Goal: Transaction & Acquisition: Purchase product/service

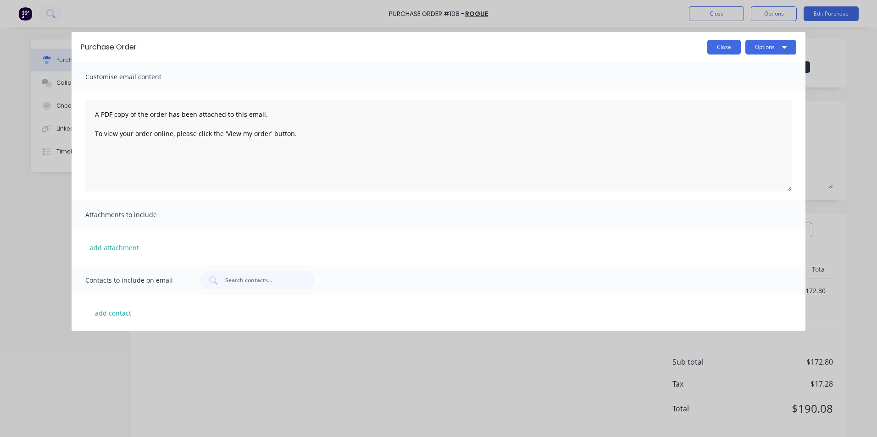
click at [730, 45] on button "Close" at bounding box center [723, 47] width 33 height 15
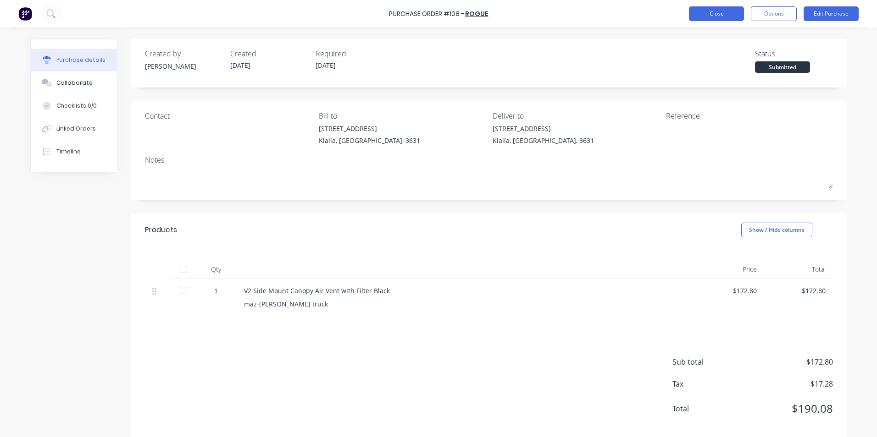
click at [707, 12] on button "Close" at bounding box center [716, 13] width 55 height 15
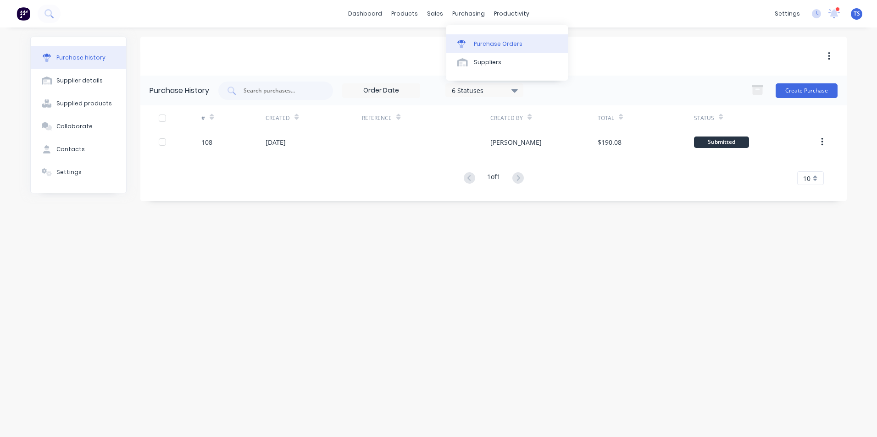
click at [481, 45] on div "Purchase Orders" at bounding box center [498, 44] width 49 height 8
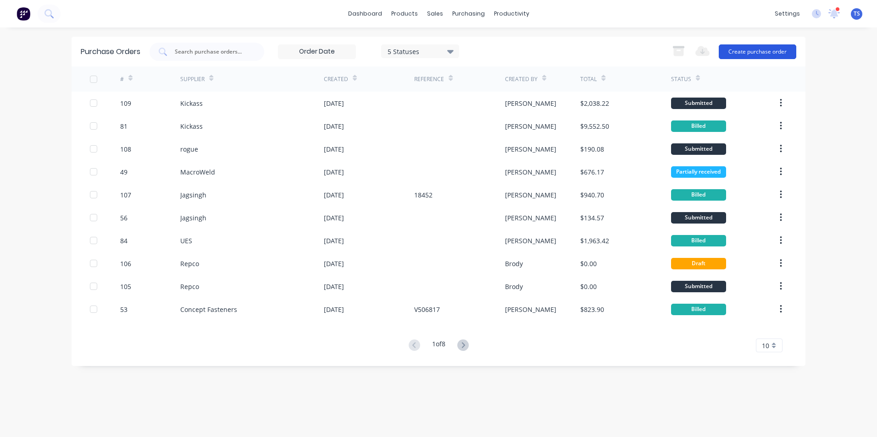
click at [746, 54] on button "Create purchase order" at bounding box center [756, 51] width 77 height 15
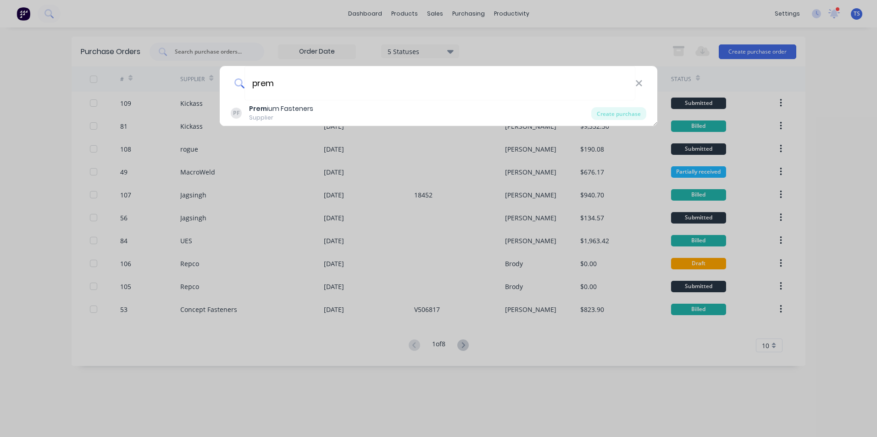
type input "premium fasteners"
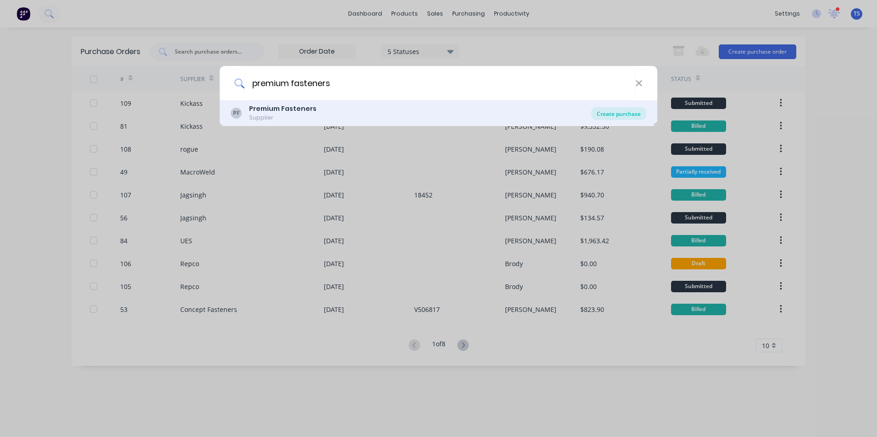
click at [625, 115] on div "Create purchase" at bounding box center [618, 113] width 55 height 13
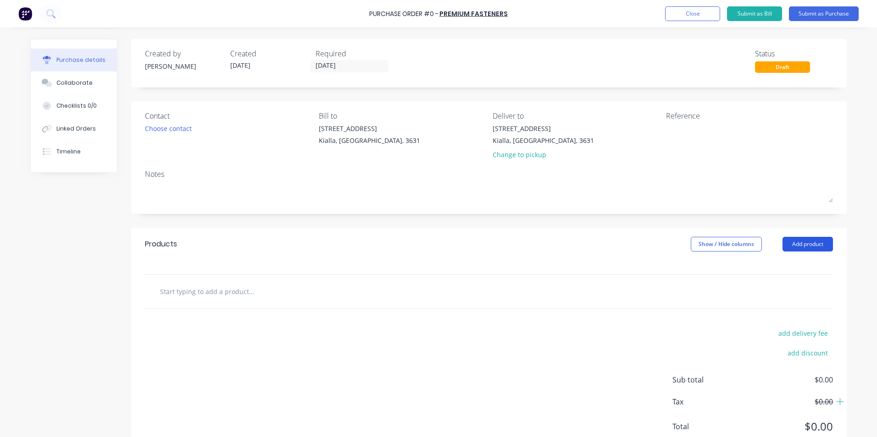
click at [806, 245] on button "Add product" at bounding box center [807, 244] width 50 height 15
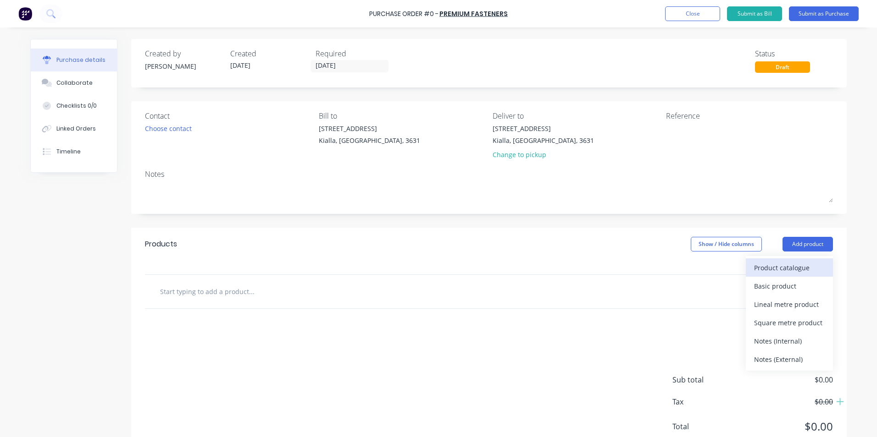
click at [795, 268] on div "Product catalogue" at bounding box center [789, 267] width 71 height 13
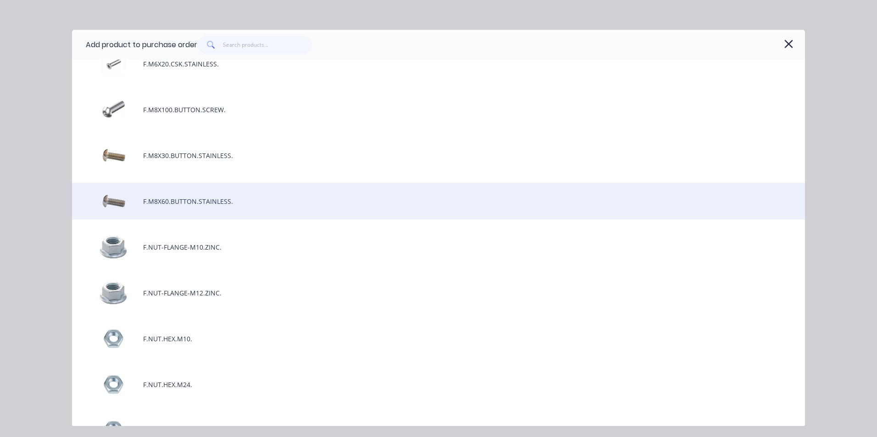
scroll to position [1467, 0]
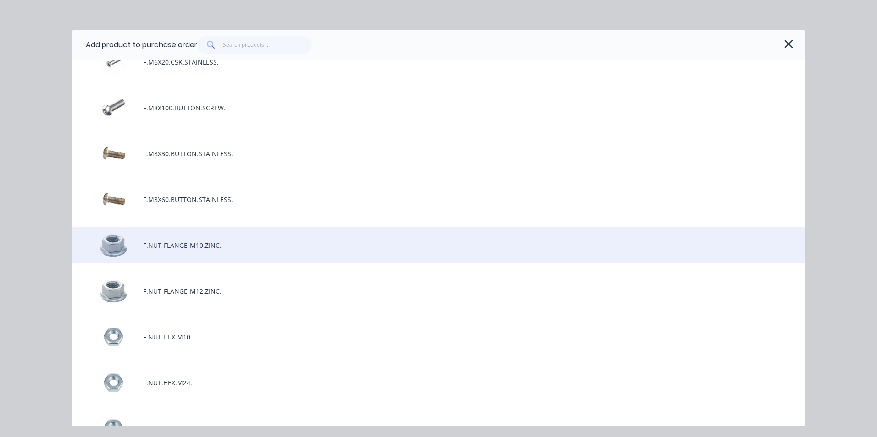
click at [193, 246] on div "F.NUT-FLANGE-M10.ZINC." at bounding box center [438, 245] width 733 height 37
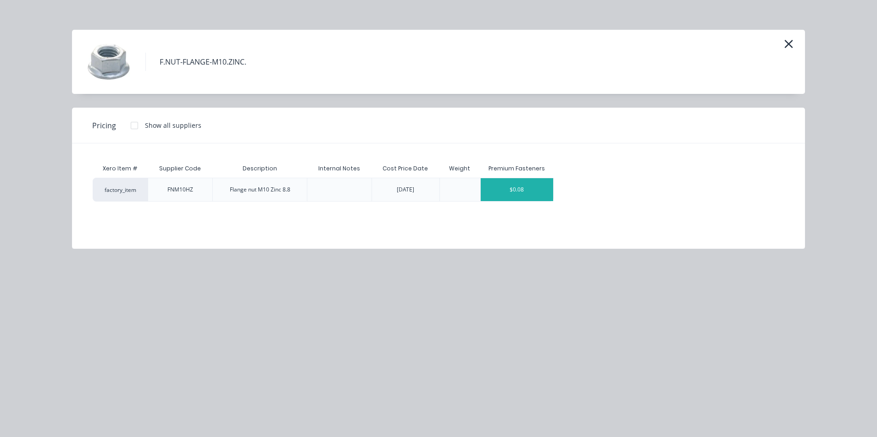
click at [534, 192] on div "$0.08" at bounding box center [516, 189] width 73 height 23
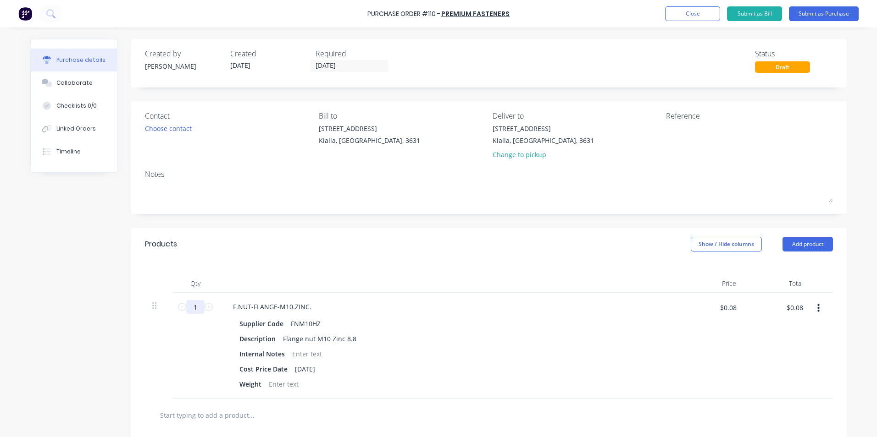
click at [190, 307] on input "1" at bounding box center [195, 307] width 18 height 14
type input "3"
type input "$0.24"
type input "30"
type input "$2.40"
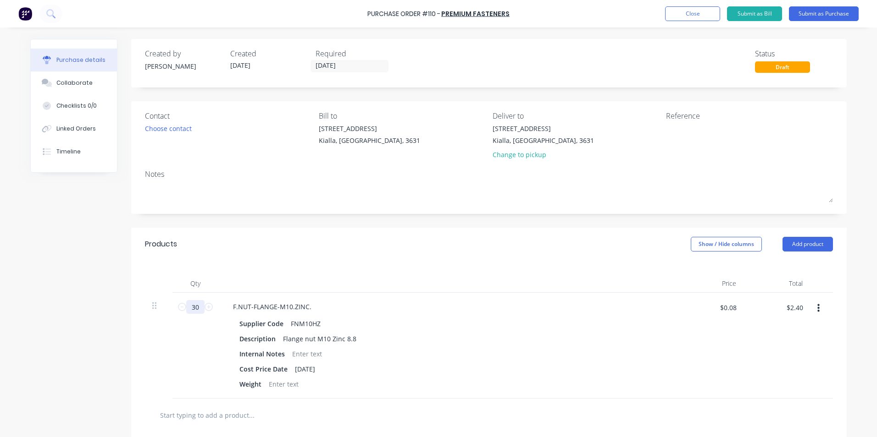
type input "300"
type input "$24.00"
type input "300"
click at [447, 354] on div "Internal Notes" at bounding box center [446, 353] width 420 height 13
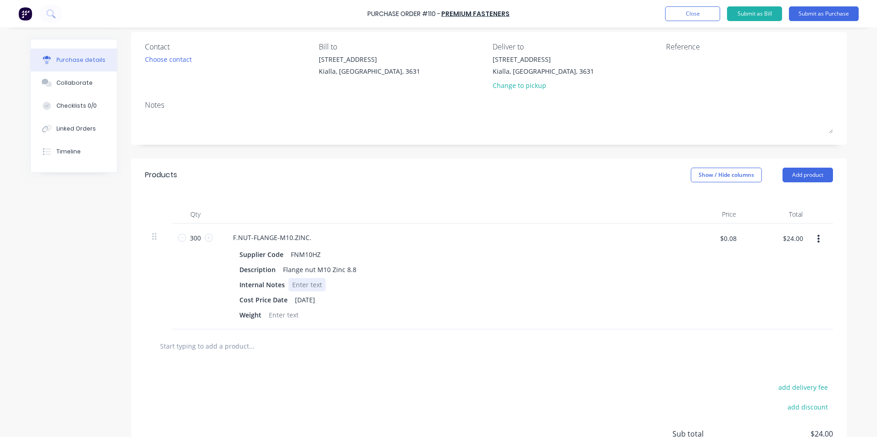
scroll to position [92, 0]
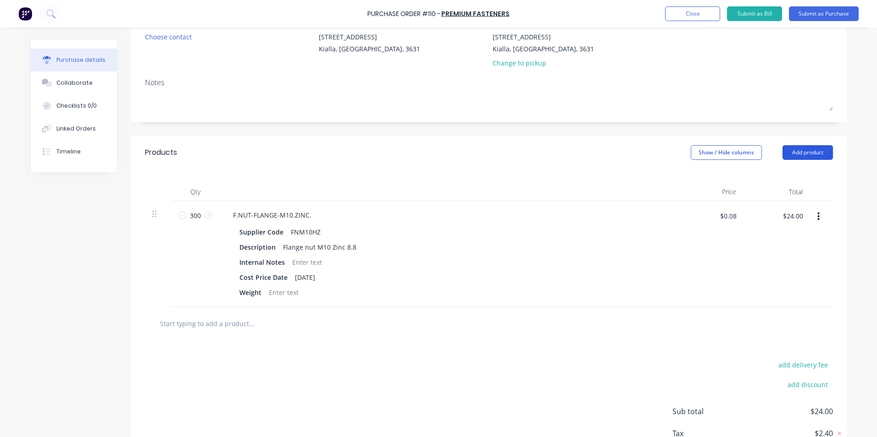
click at [810, 151] on button "Add product" at bounding box center [807, 152] width 50 height 15
click at [794, 175] on div "Product catalogue" at bounding box center [789, 176] width 71 height 13
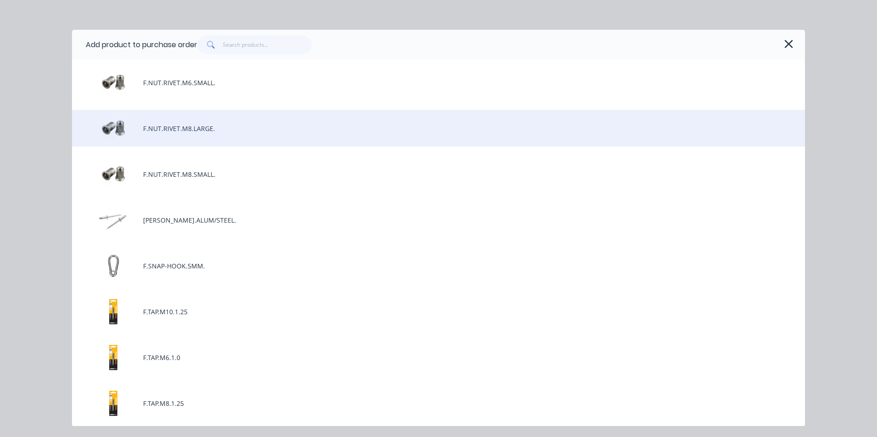
scroll to position [2292, 0]
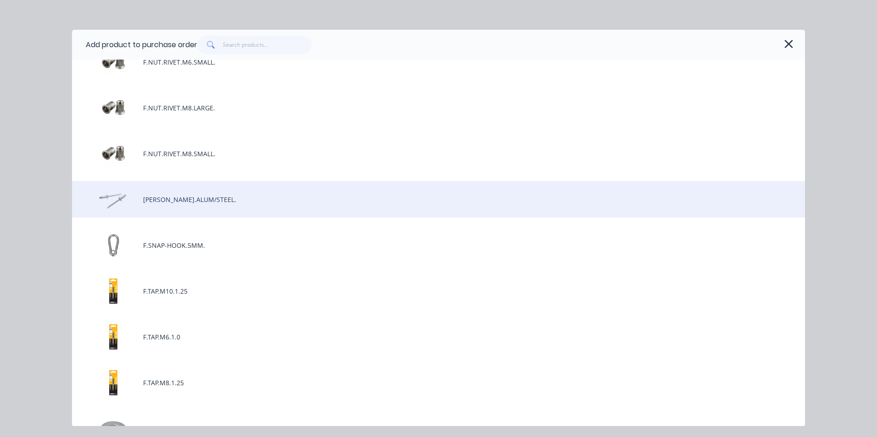
click at [195, 202] on div "[PERSON_NAME].ALUM/STEEL." at bounding box center [438, 199] width 733 height 37
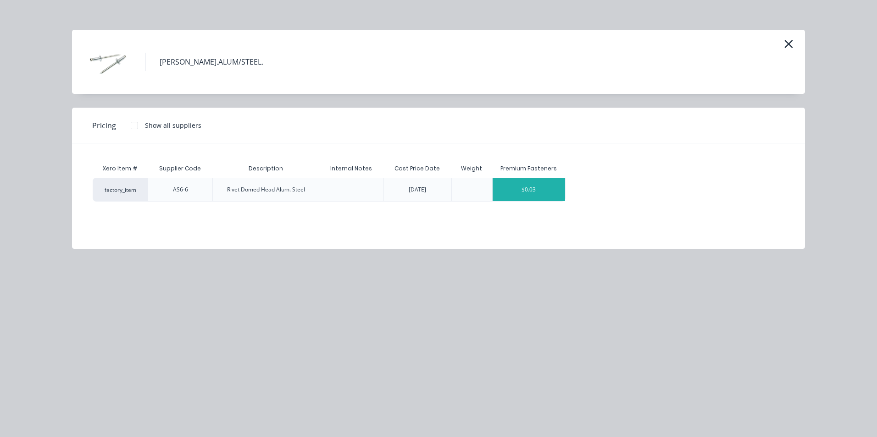
click at [550, 193] on div "$0.03" at bounding box center [528, 189] width 73 height 23
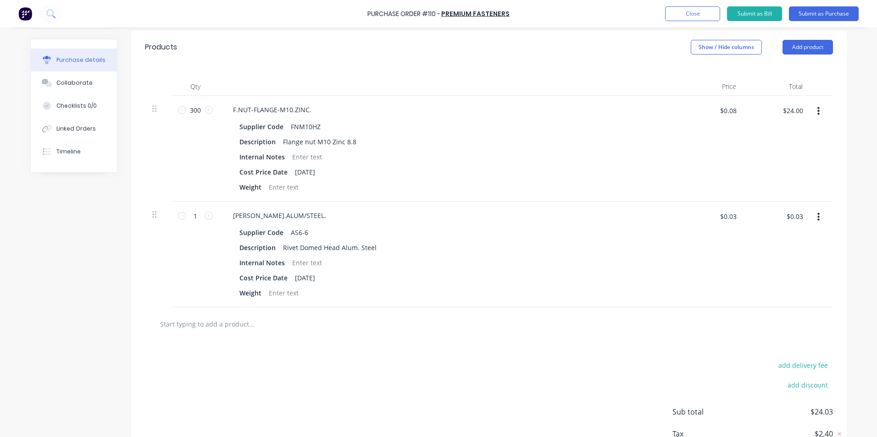
scroll to position [229, 0]
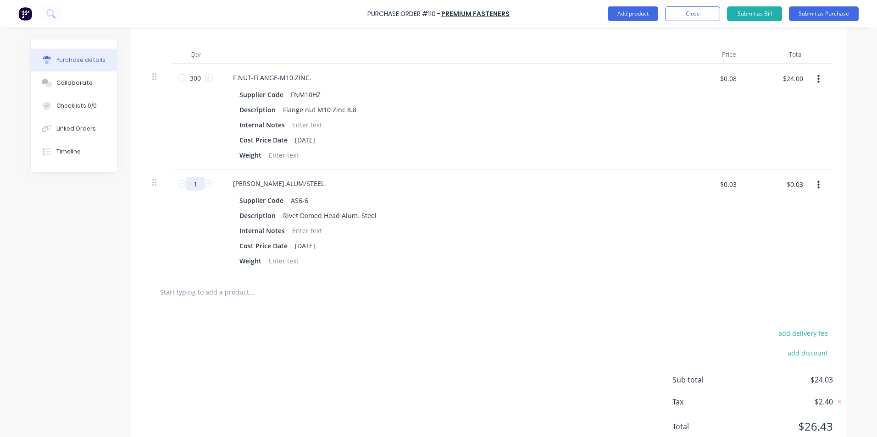
click at [191, 184] on input "1" at bounding box center [195, 184] width 18 height 14
type input "10"
type input "$0.30"
type input "100"
type input "$3.00"
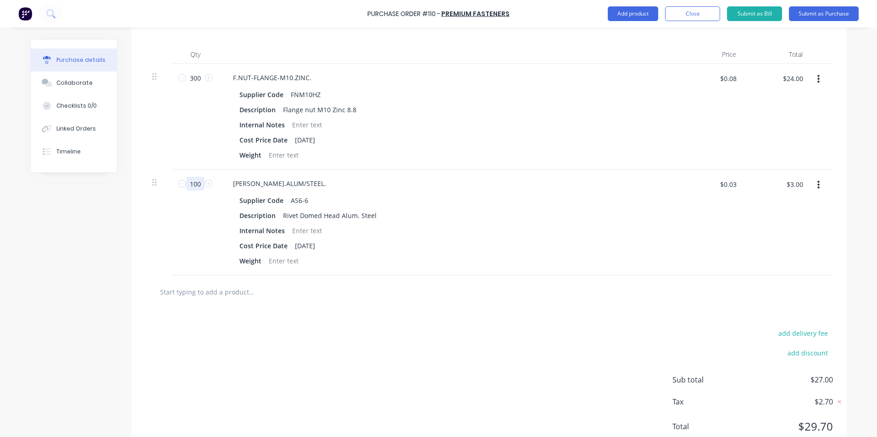
type input "1000"
type input "$30.00"
type input "1000"
click at [634, 241] on div "Cost Price Date [DATE]" at bounding box center [446, 245] width 420 height 13
click at [207, 293] on input "text" at bounding box center [251, 292] width 183 height 18
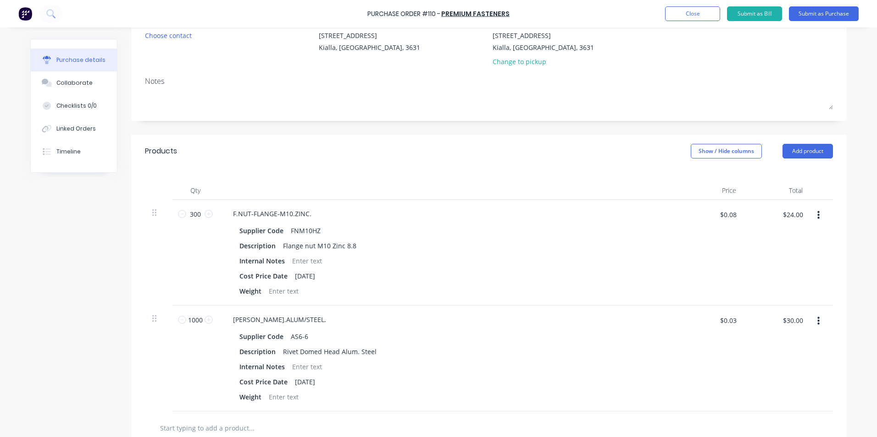
scroll to position [0, 0]
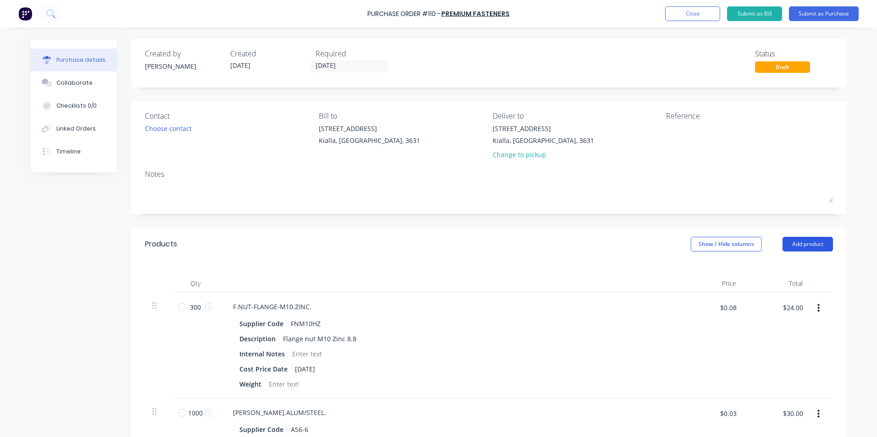
click at [809, 245] on button "Add product" at bounding box center [807, 244] width 50 height 15
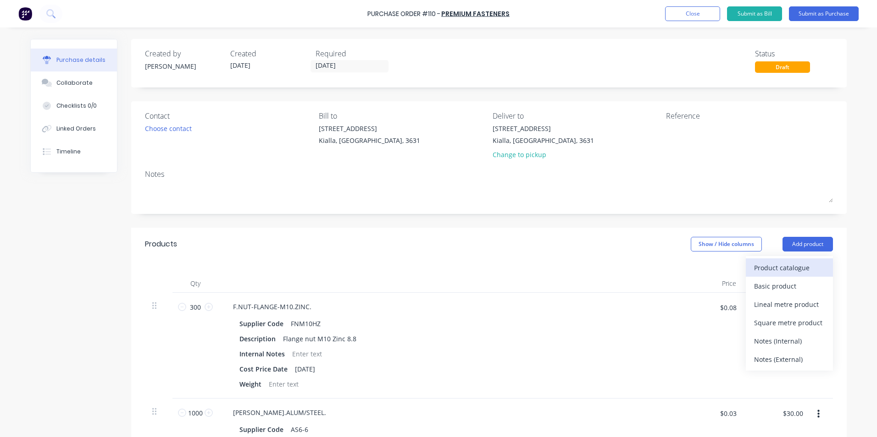
click at [778, 268] on div "Product catalogue" at bounding box center [789, 267] width 71 height 13
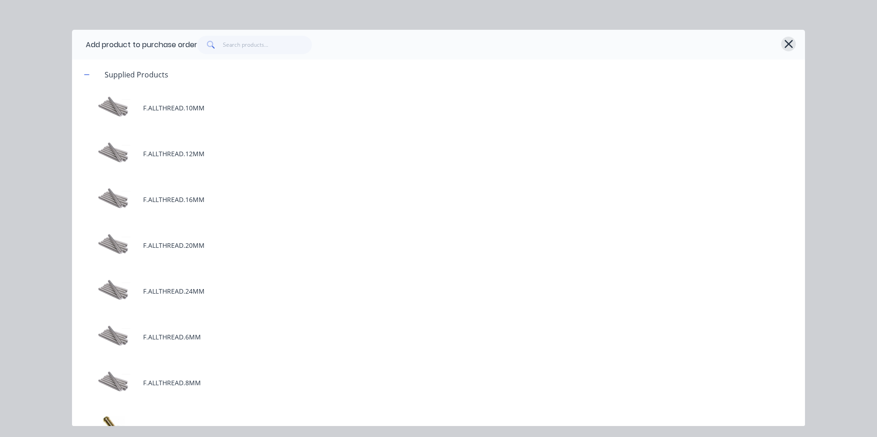
click at [793, 45] on icon "button" at bounding box center [788, 44] width 10 height 13
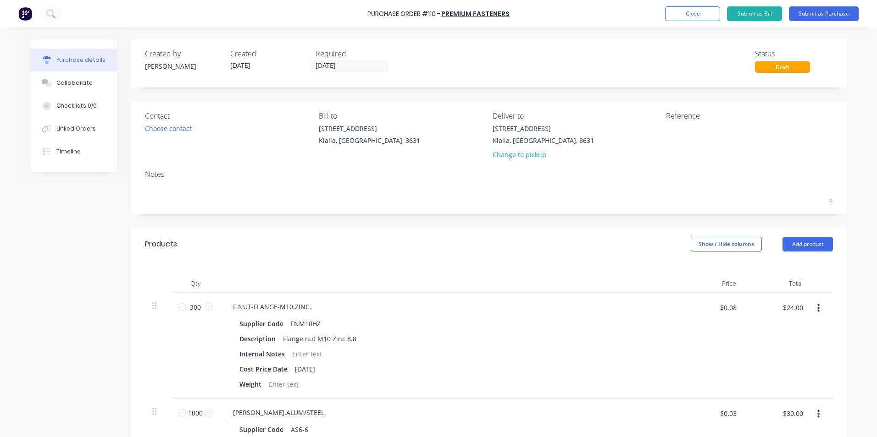
scroll to position [261, 0]
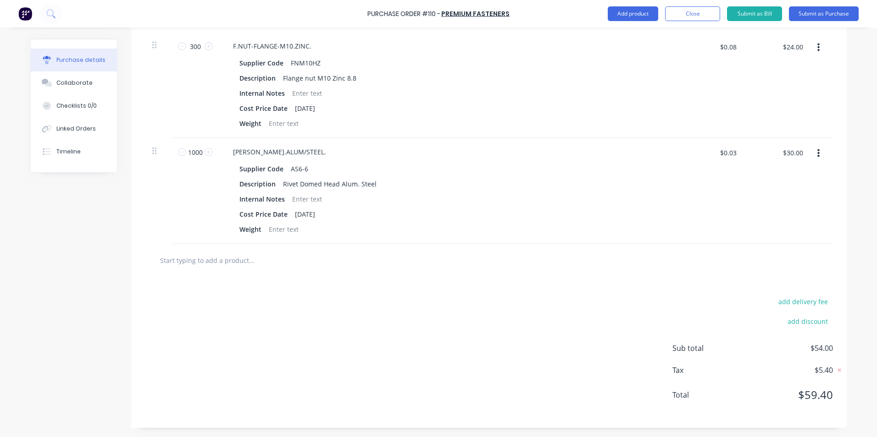
click at [200, 262] on input "text" at bounding box center [251, 260] width 183 height 18
click at [232, 262] on input "text" at bounding box center [251, 260] width 183 height 18
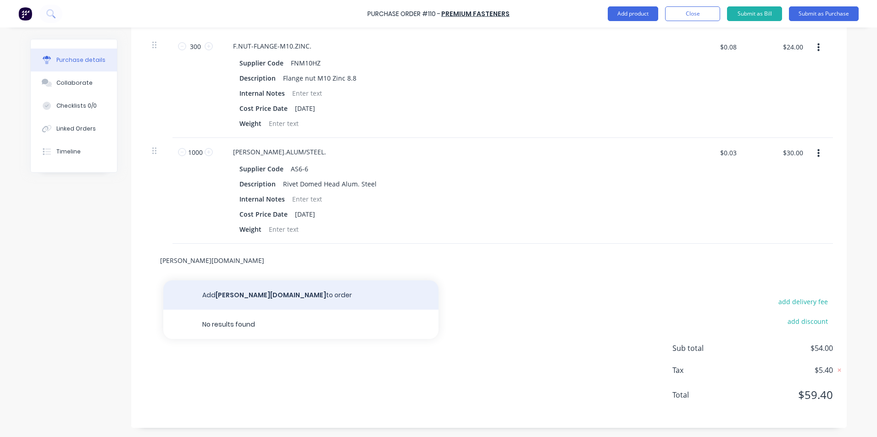
type input "[PERSON_NAME][DOMAIN_NAME]"
click at [250, 296] on button "Add [PERSON_NAME][DOMAIN_NAME] to order" at bounding box center [300, 295] width 275 height 29
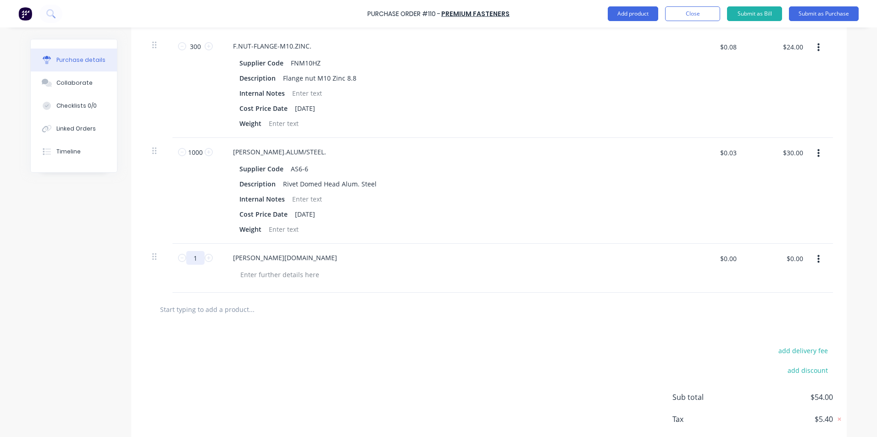
drag, startPoint x: 193, startPoint y: 257, endPoint x: 188, endPoint y: 258, distance: 4.8
click at [188, 258] on input "1" at bounding box center [195, 258] width 18 height 14
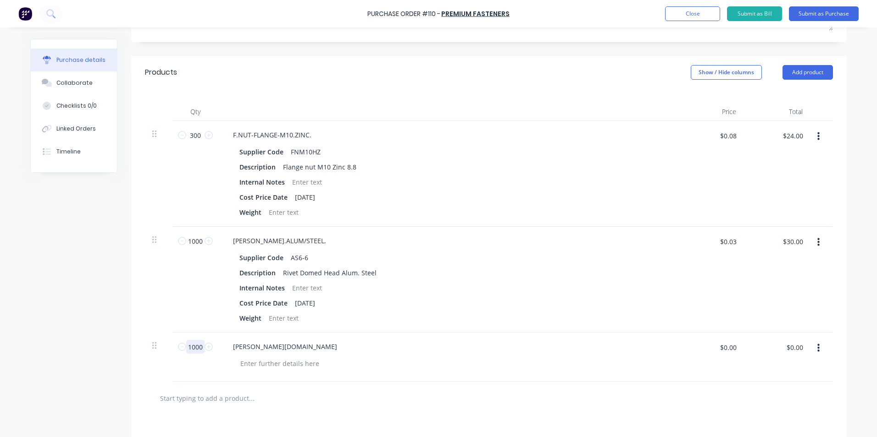
scroll to position [0, 0]
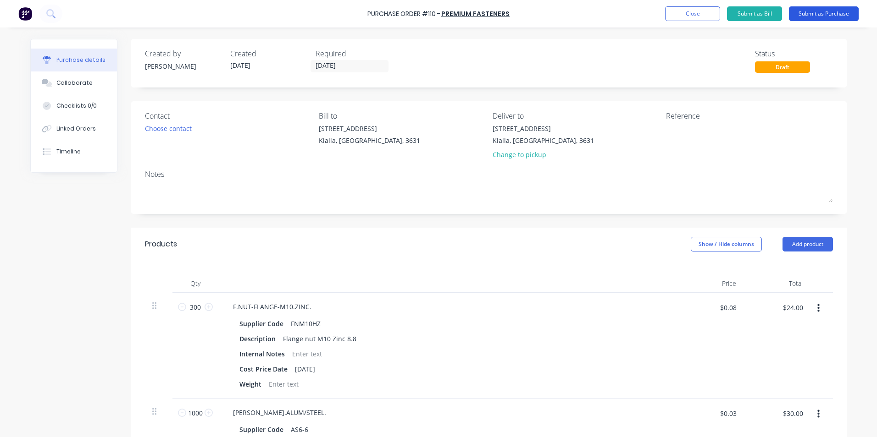
type input "1000"
click at [826, 13] on button "Submit as Purchase" at bounding box center [824, 13] width 70 height 15
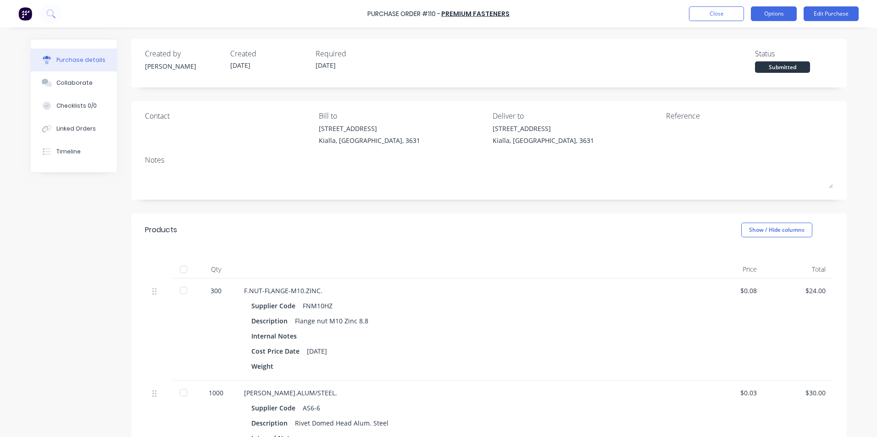
click at [774, 16] on button "Options" at bounding box center [773, 13] width 46 height 15
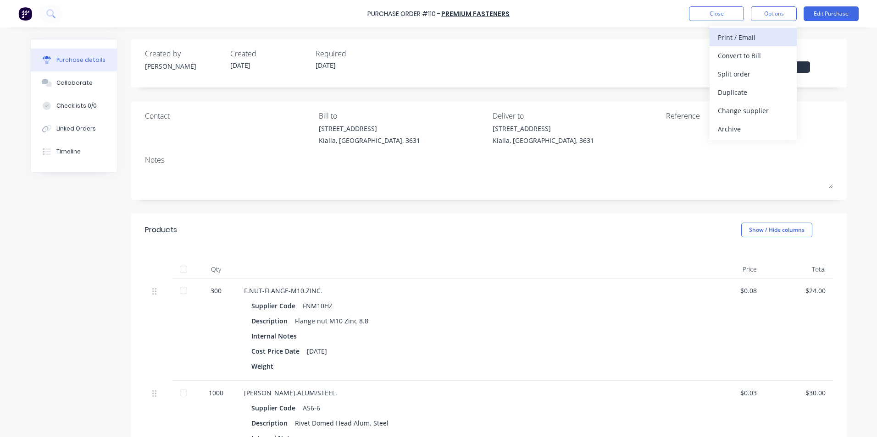
click at [766, 38] on div "Print / Email" at bounding box center [752, 37] width 71 height 13
click at [763, 58] on div "With pricing" at bounding box center [752, 55] width 71 height 13
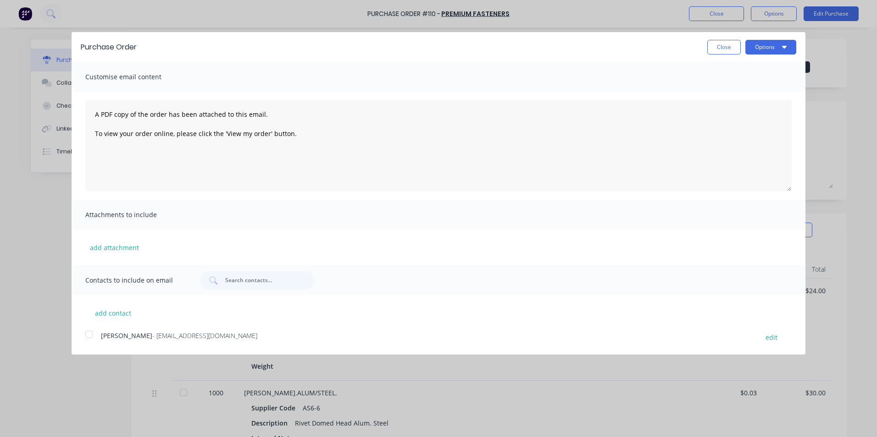
click at [89, 333] on div at bounding box center [89, 334] width 18 height 18
click at [784, 46] on icon "button" at bounding box center [784, 47] width 5 height 3
click at [751, 87] on div "Email" at bounding box center [752, 88] width 71 height 13
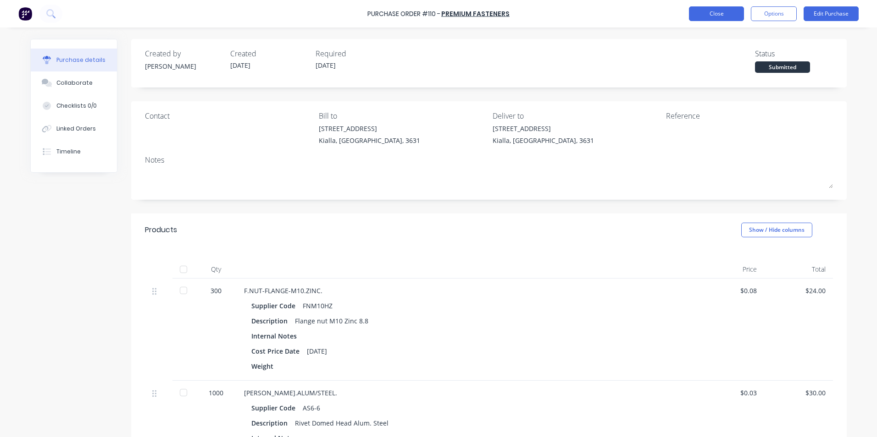
click at [706, 16] on button "Close" at bounding box center [716, 13] width 55 height 15
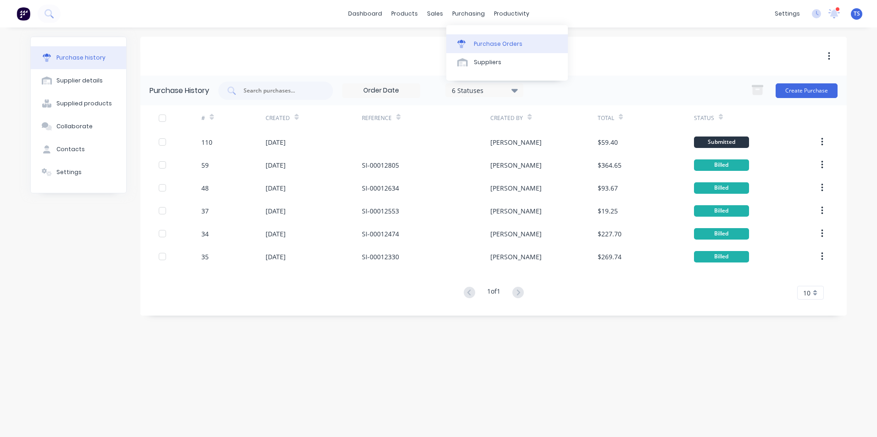
click at [483, 45] on div "Purchase Orders" at bounding box center [498, 44] width 49 height 8
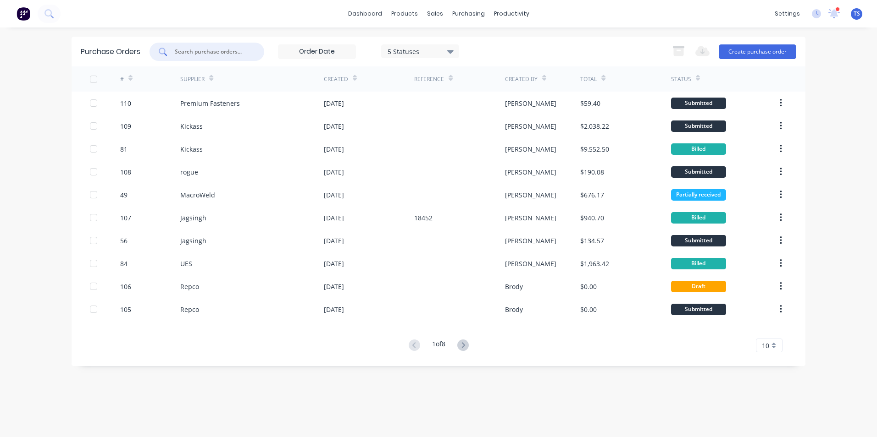
click at [192, 52] on input "text" at bounding box center [212, 51] width 76 height 9
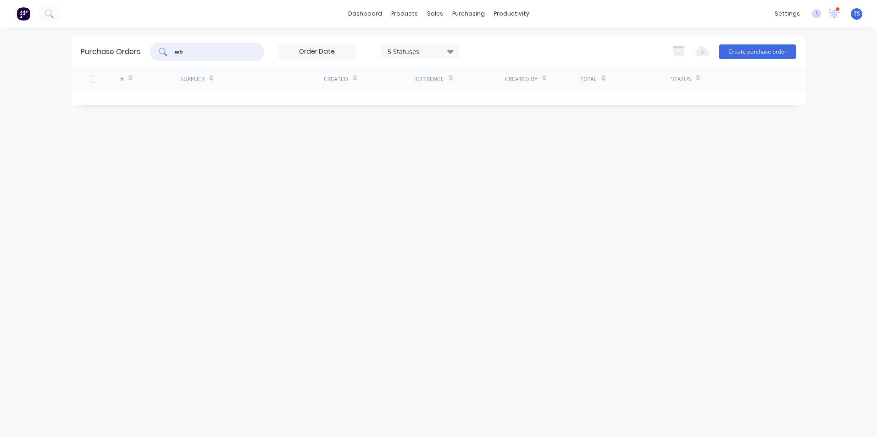
type input "w"
type input "h"
